Goal: Transaction & Acquisition: Obtain resource

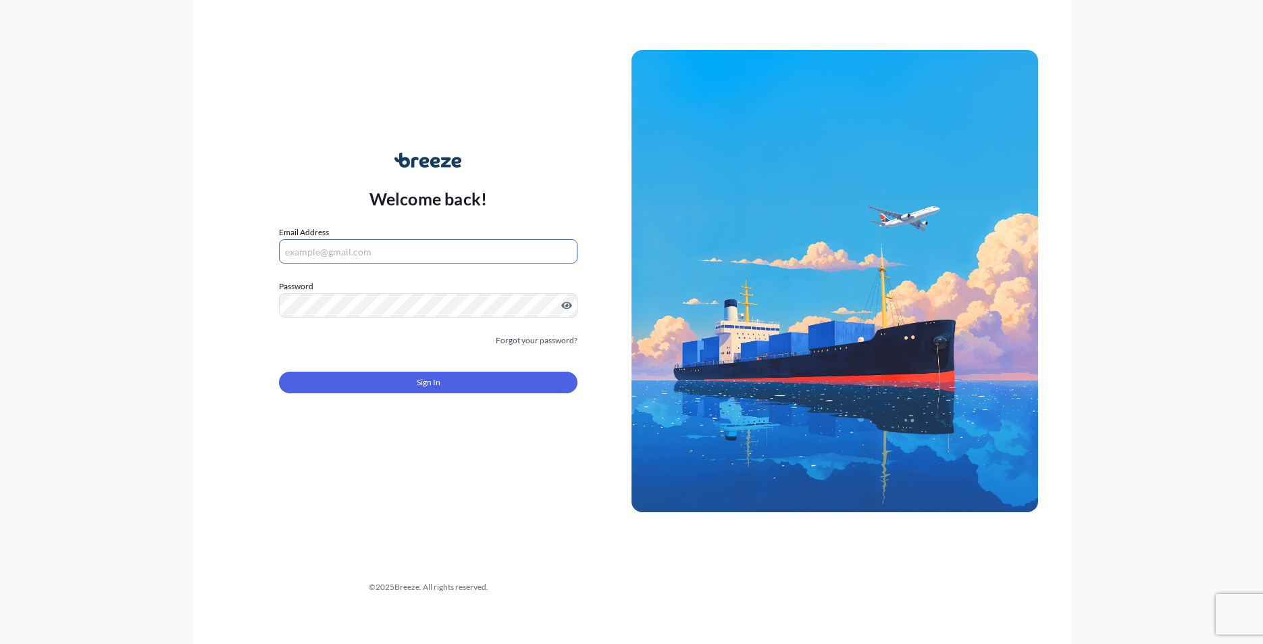
click at [453, 248] on input "Email Address" at bounding box center [428, 251] width 298 height 24
type input "[PERSON_NAME][EMAIL_ADDRESS][DOMAIN_NAME]"
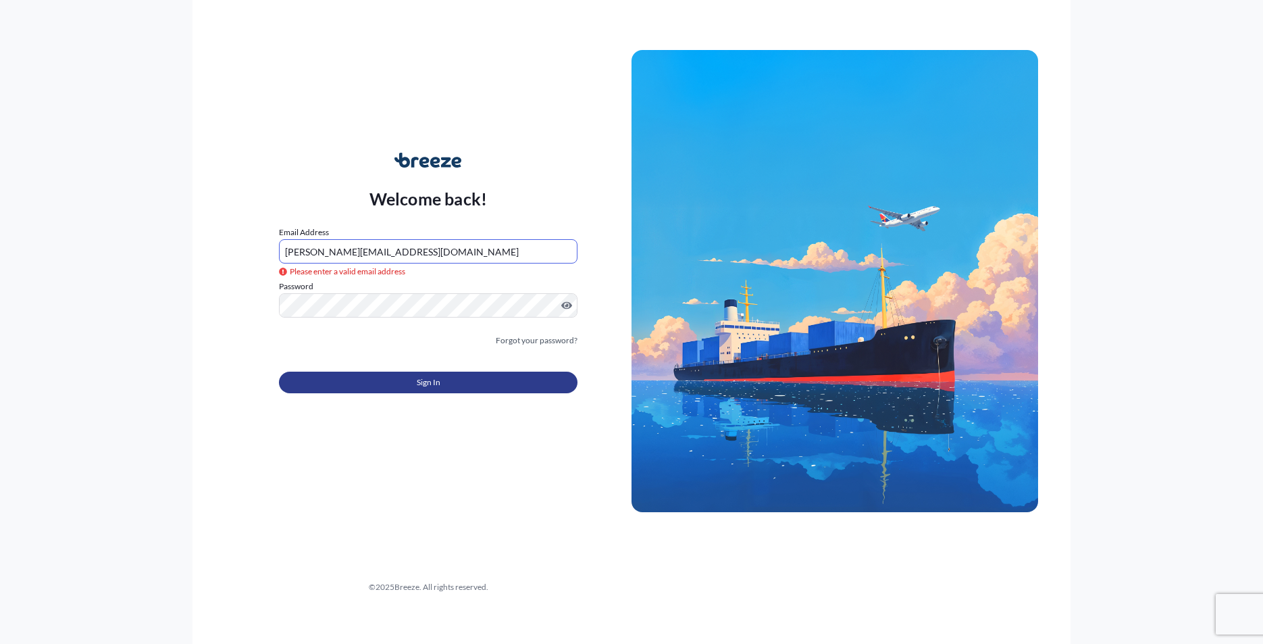
click at [498, 386] on button "Sign In" at bounding box center [428, 382] width 298 height 22
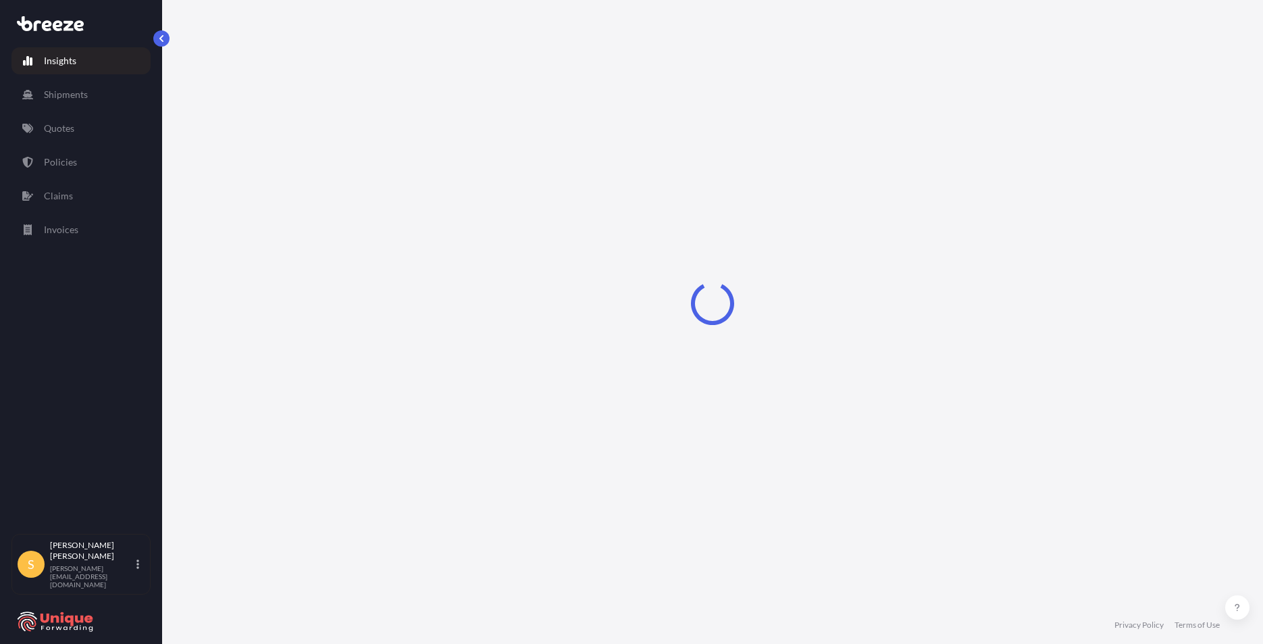
select select "2025"
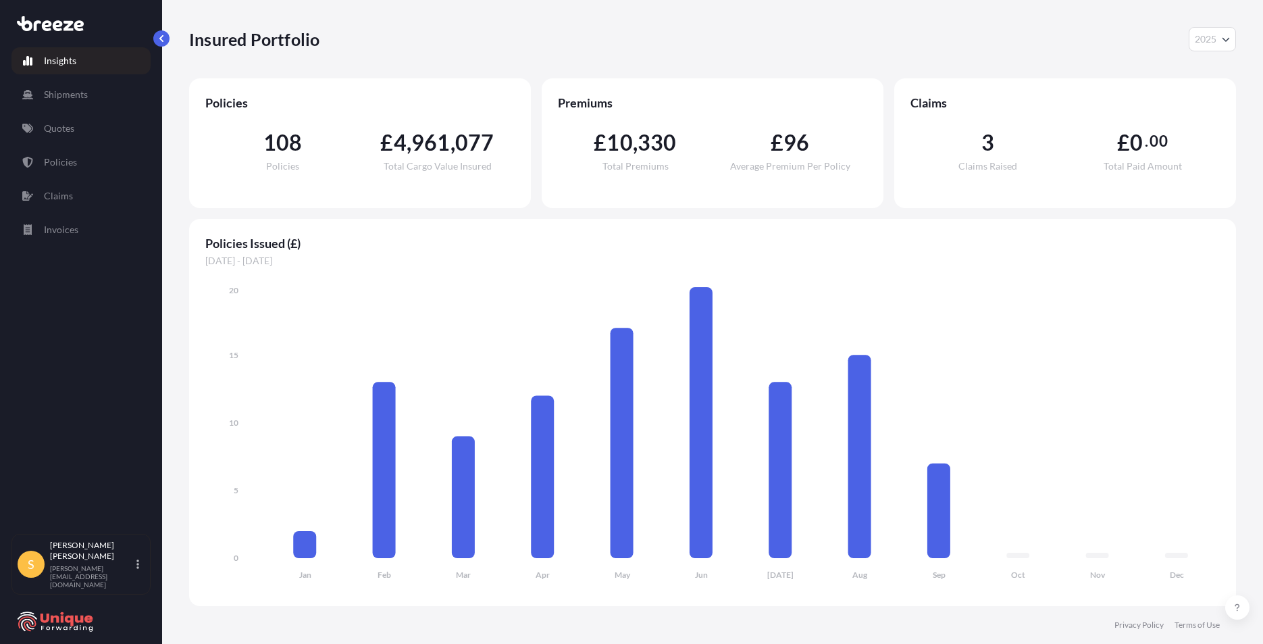
click at [76, 114] on div "Insights Shipments Quotes Policies Claims Invoices" at bounding box center [80, 284] width 139 height 498
click at [68, 131] on p "Quotes" at bounding box center [59, 129] width 30 height 14
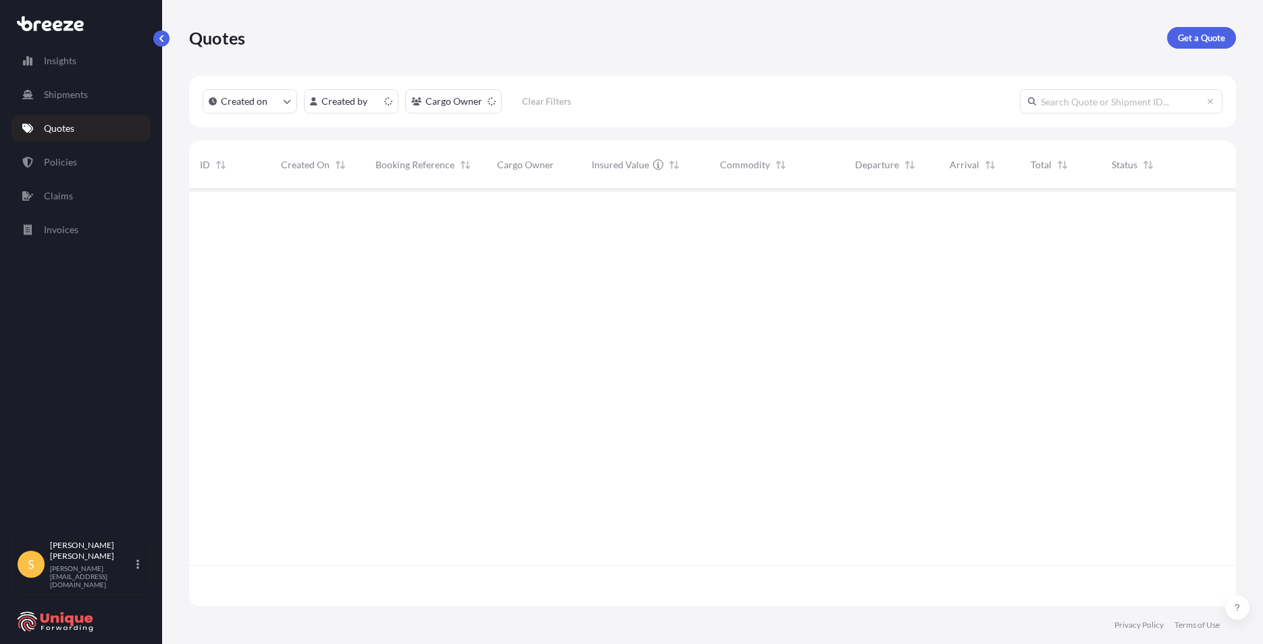
scroll to position [414, 1037]
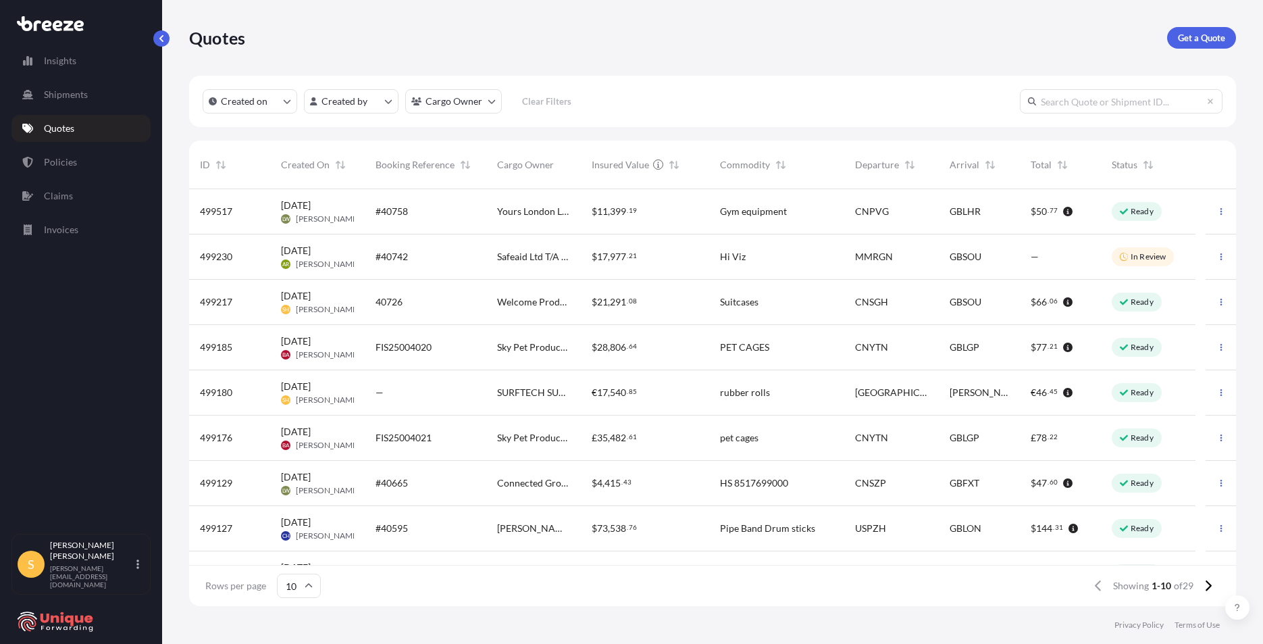
click at [639, 394] on div "€ 17 , 540 . 85" at bounding box center [645, 393] width 107 height 14
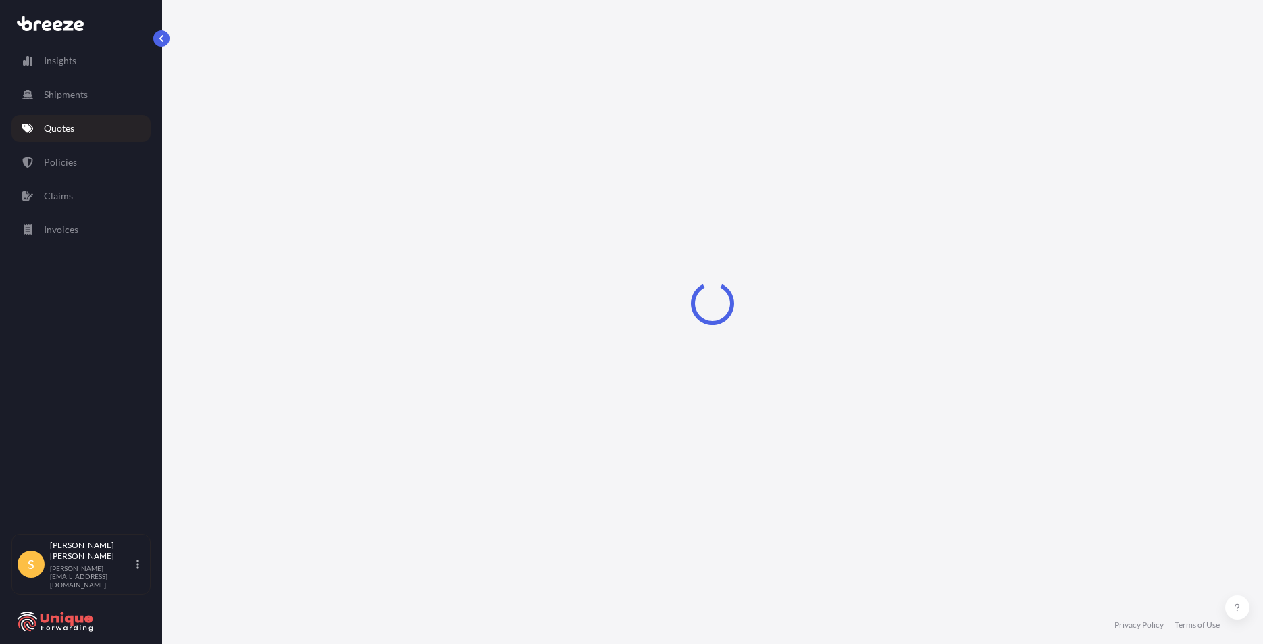
select select "Road"
select select "1"
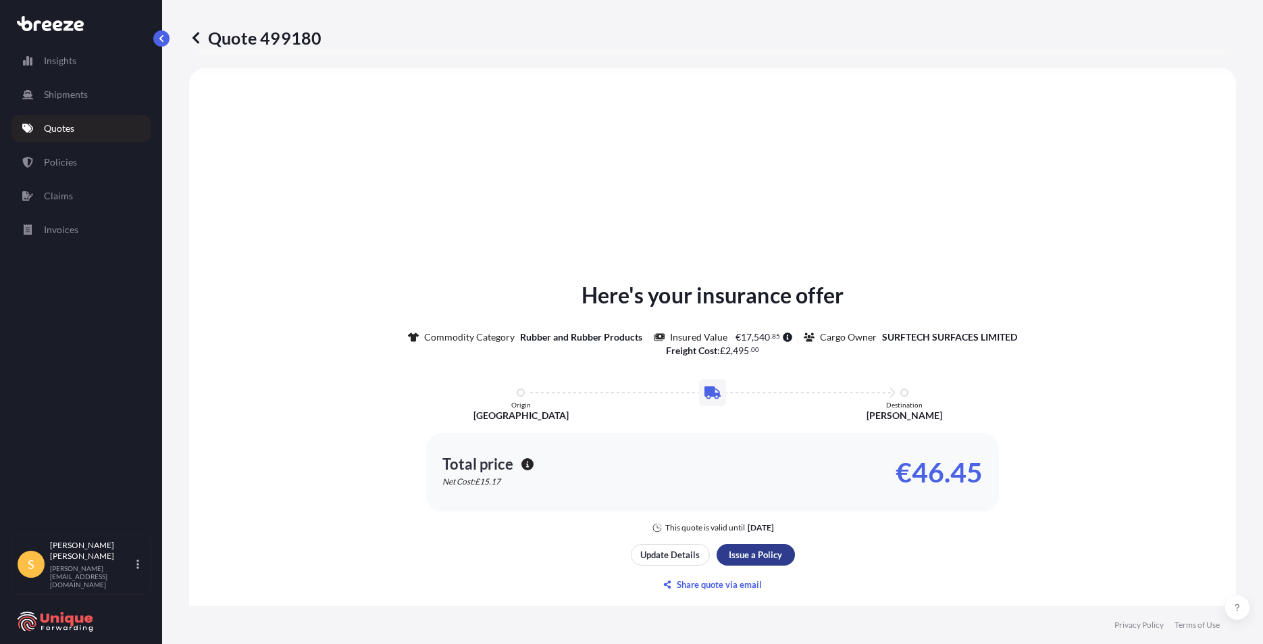
scroll to position [474, 0]
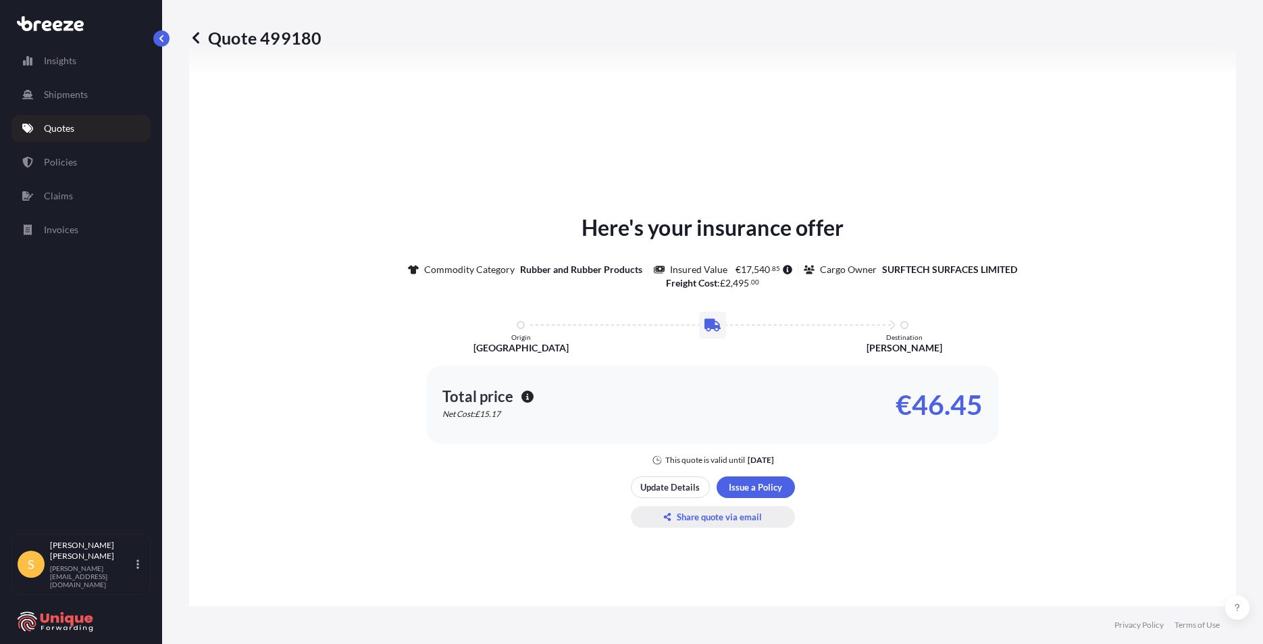
click at [729, 517] on p "Share quote via email" at bounding box center [719, 517] width 85 height 14
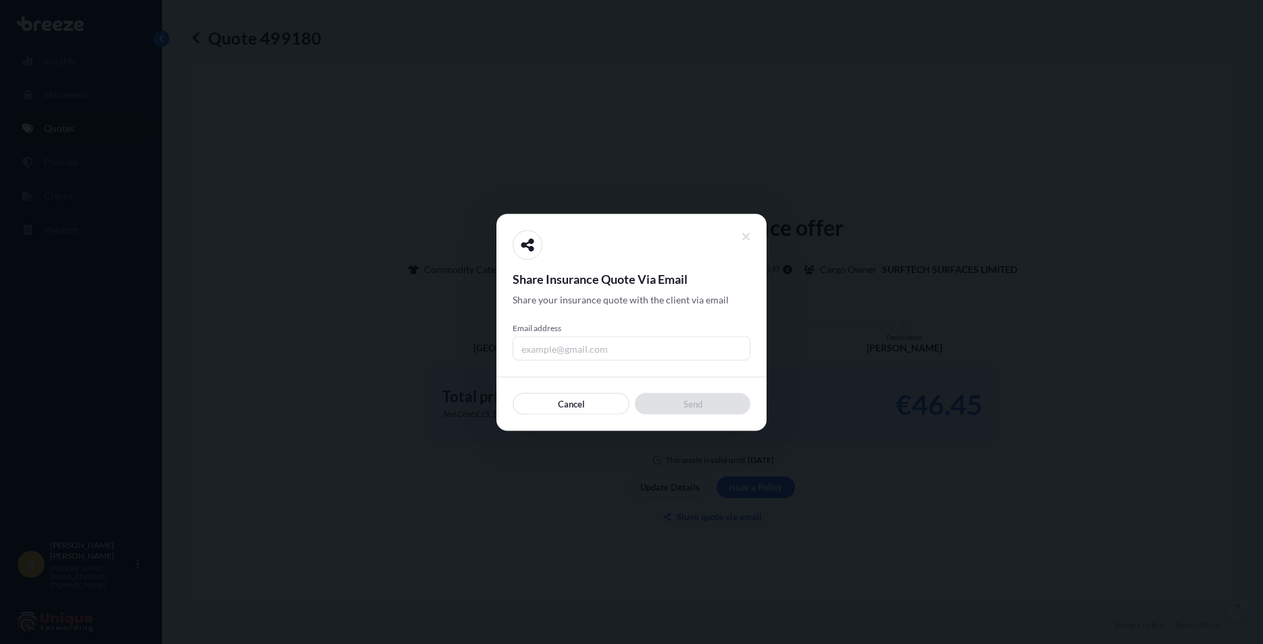
click at [573, 342] on input "Email address" at bounding box center [632, 348] width 238 height 24
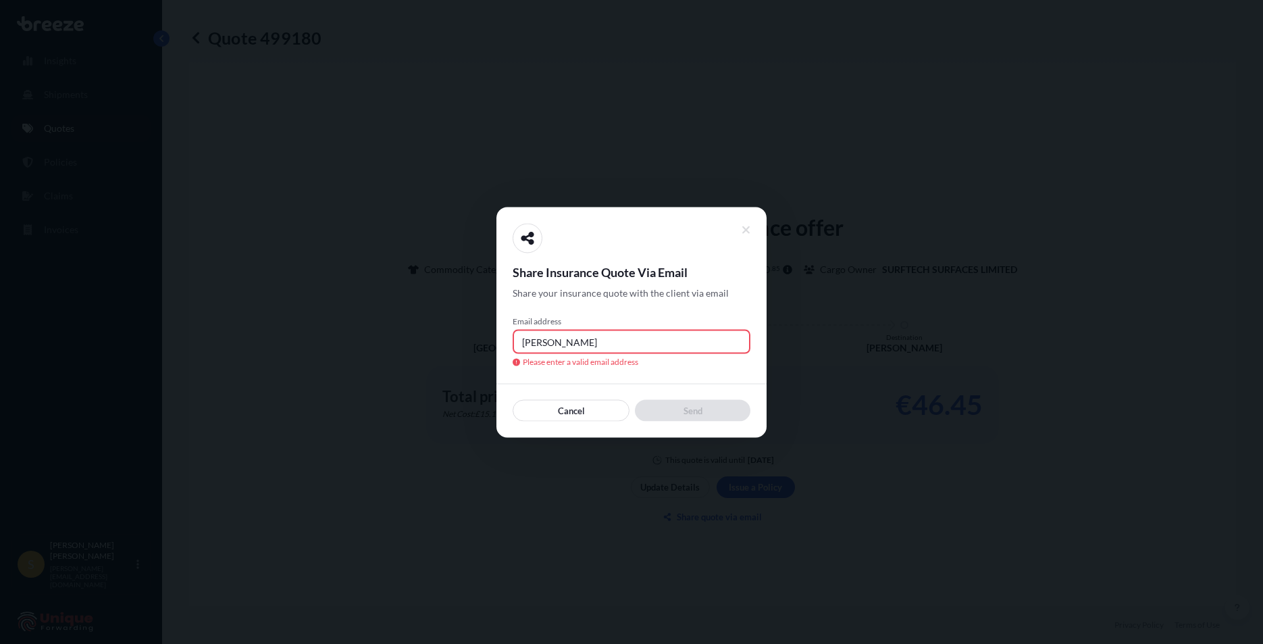
click at [587, 337] on input "[PERSON_NAME]" at bounding box center [632, 341] width 238 height 24
paste input "@"
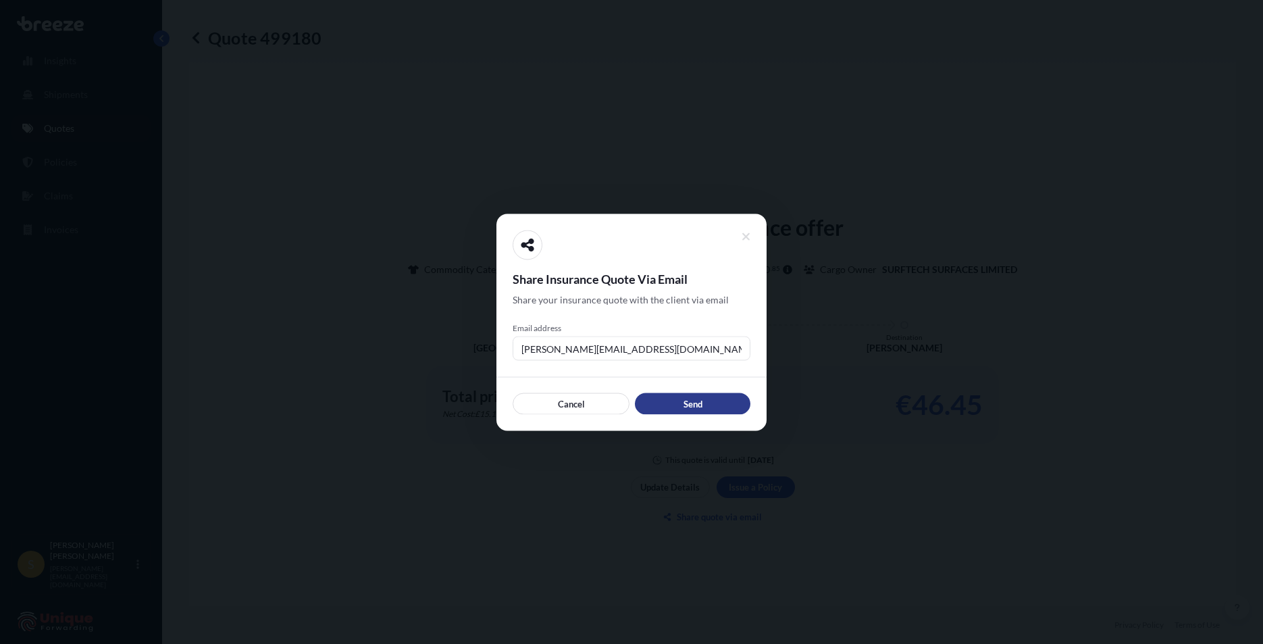
type input "[PERSON_NAME][EMAIL_ADDRESS][DOMAIN_NAME]"
